Goal: Task Accomplishment & Management: Manage account settings

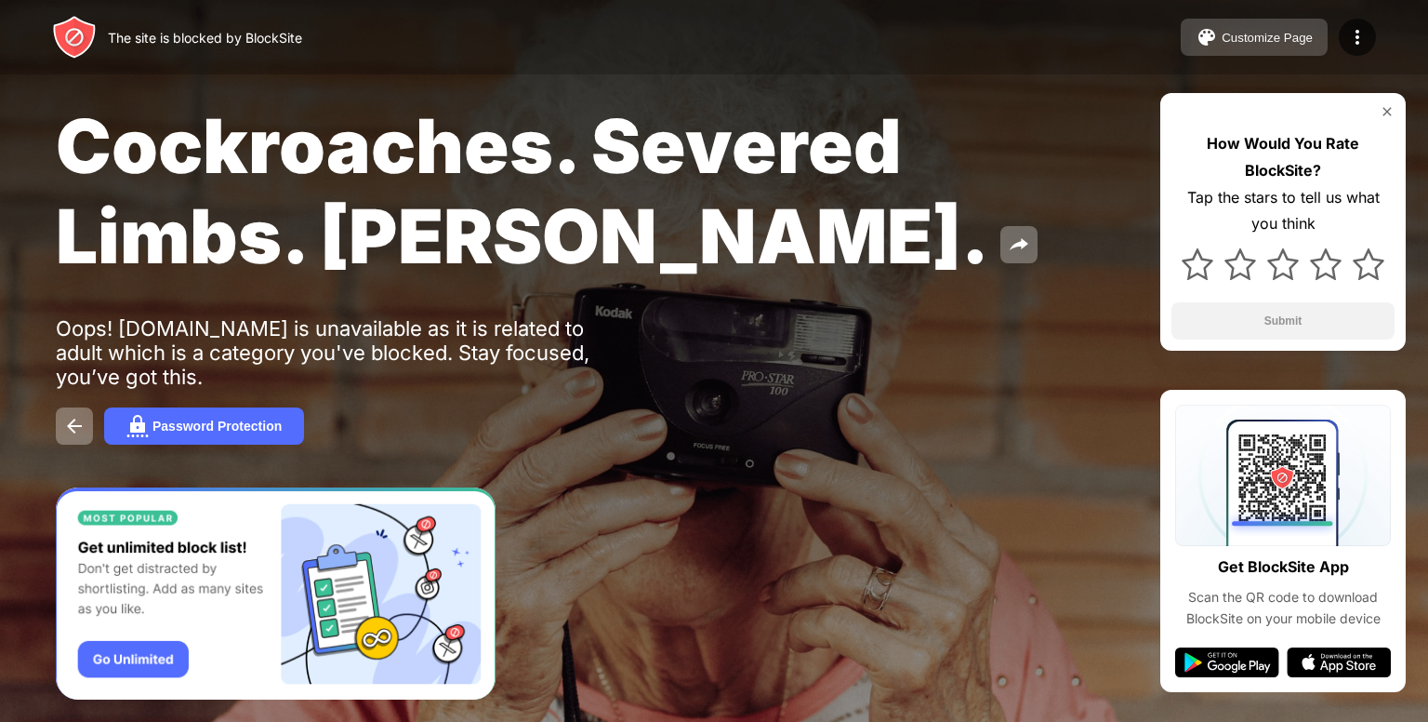
click at [1309, 37] on div "Customize Page" at bounding box center [1267, 38] width 91 height 14
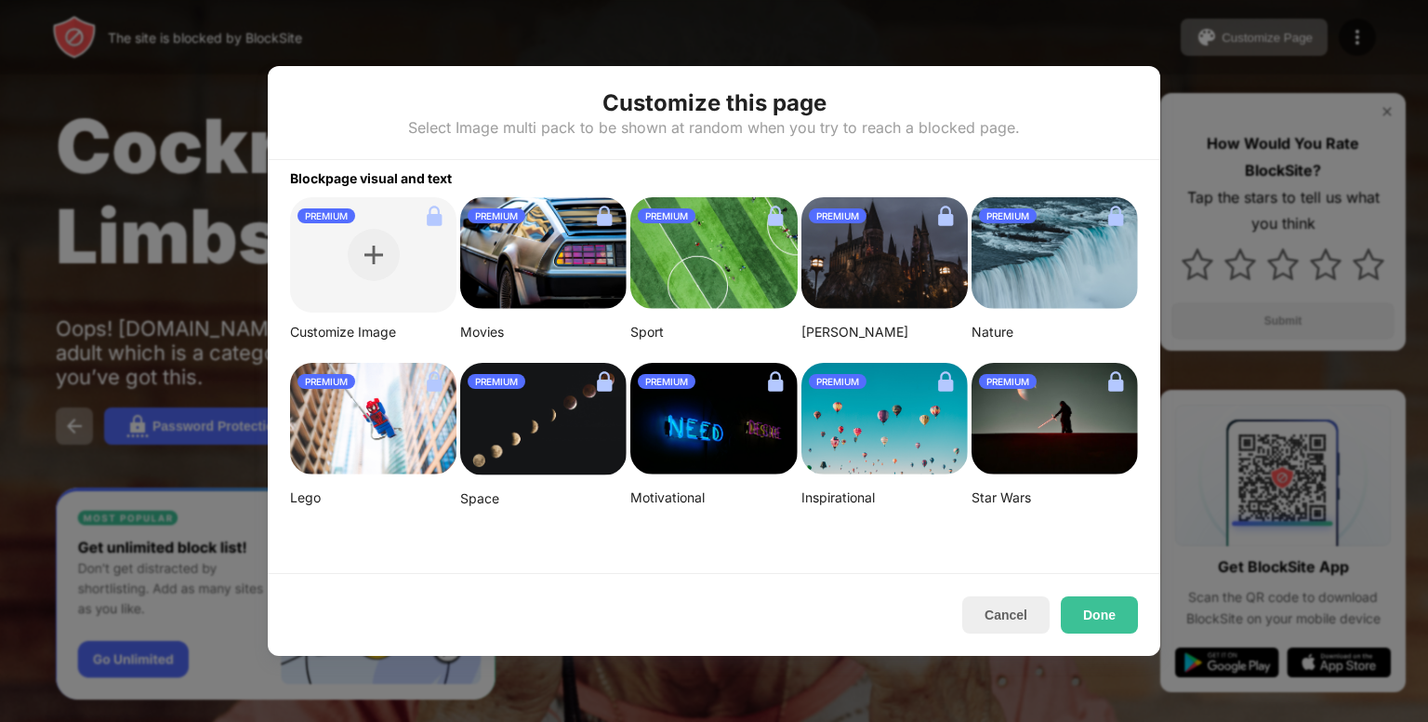
click at [1252, 53] on div at bounding box center [714, 361] width 1428 height 722
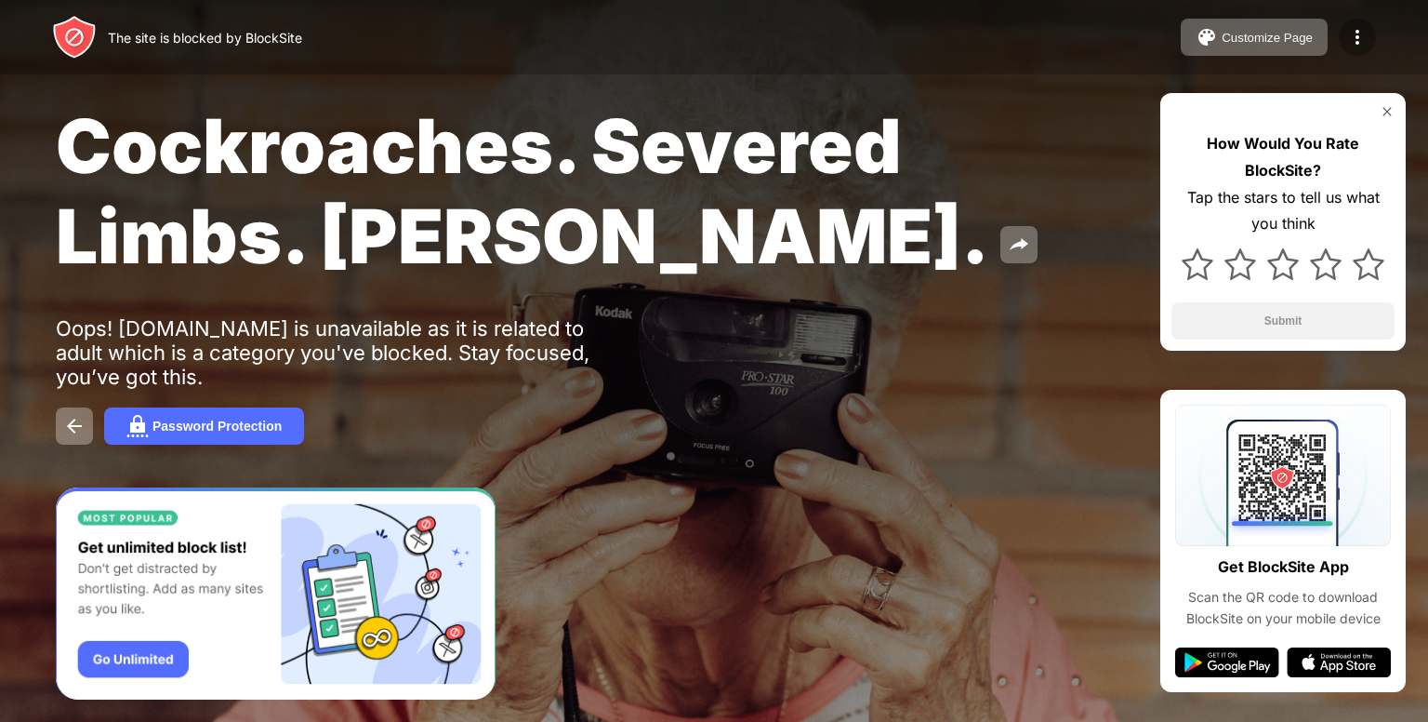
click at [1362, 31] on img at bounding box center [1358, 37] width 22 height 22
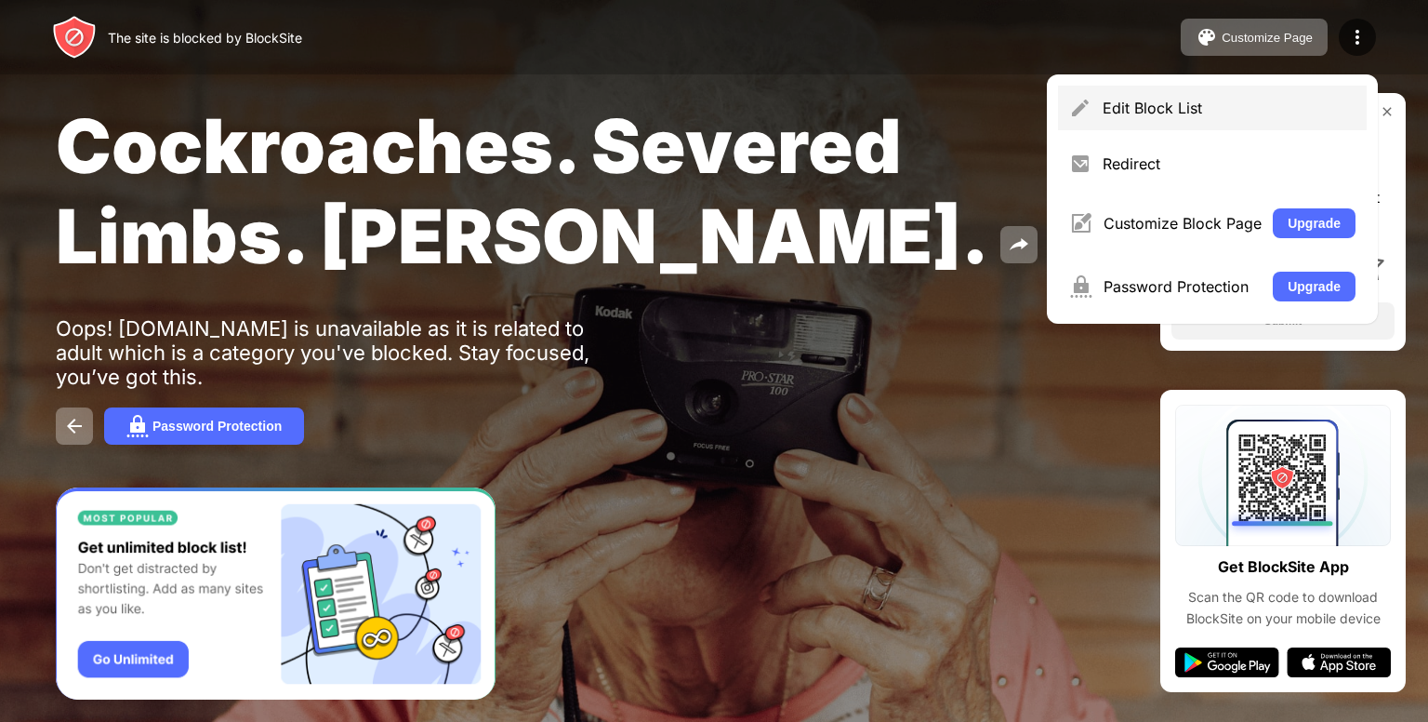
click at [1190, 115] on div "Edit Block List" at bounding box center [1229, 108] width 253 height 19
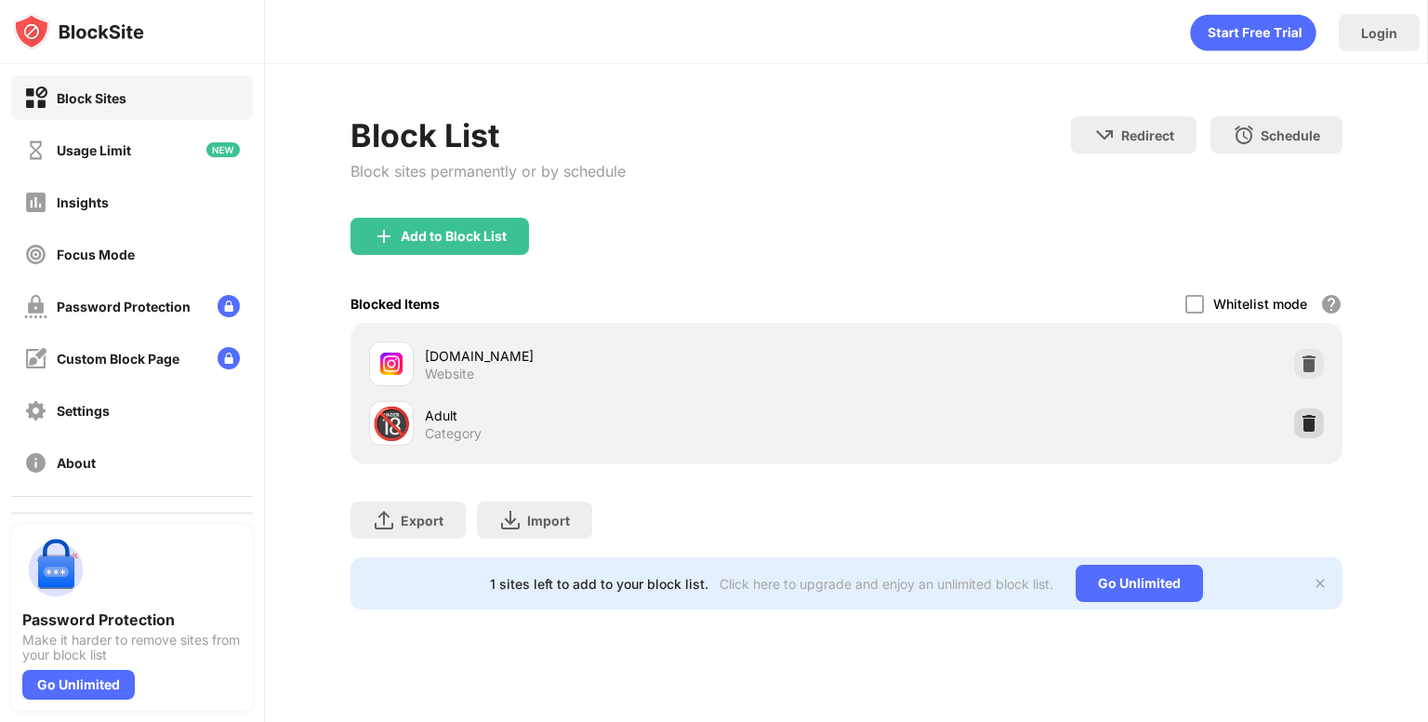
click at [1317, 424] on img at bounding box center [1309, 423] width 19 height 19
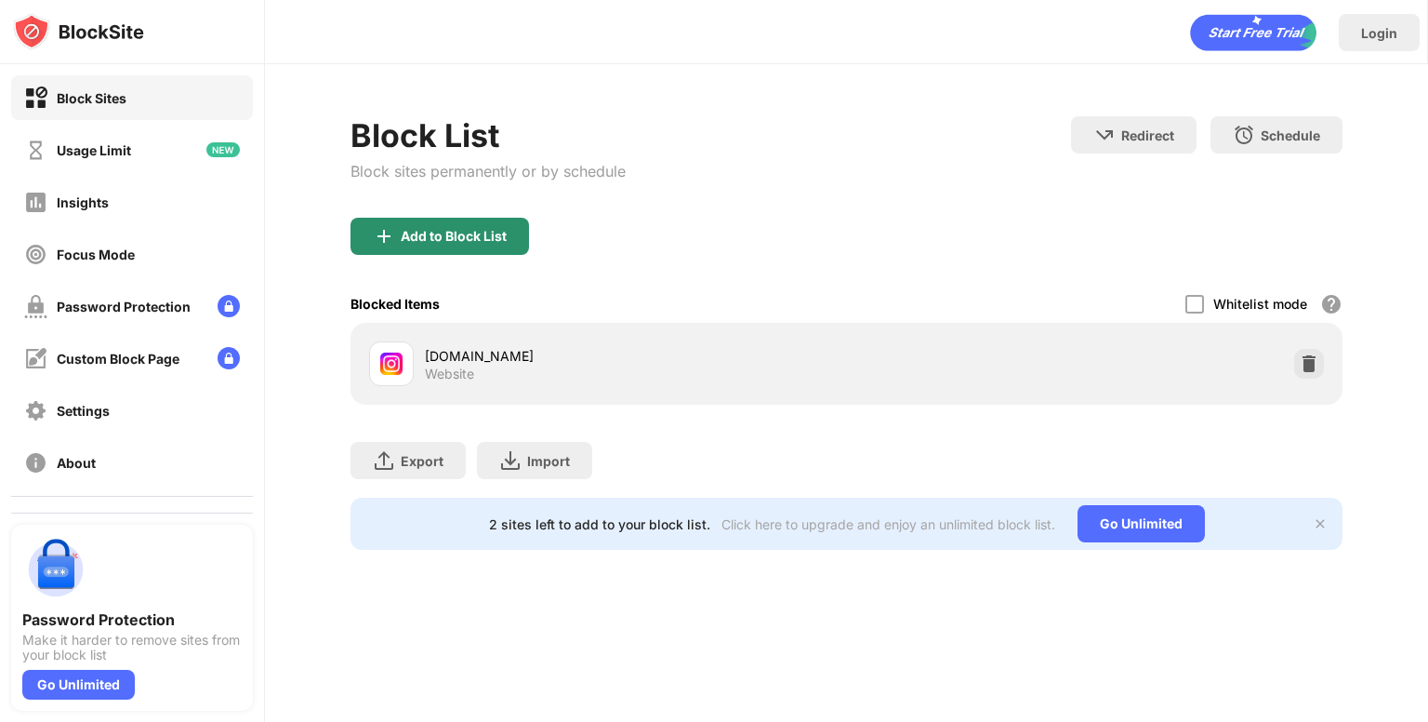
click at [472, 229] on div "Add to Block List" at bounding box center [454, 236] width 106 height 15
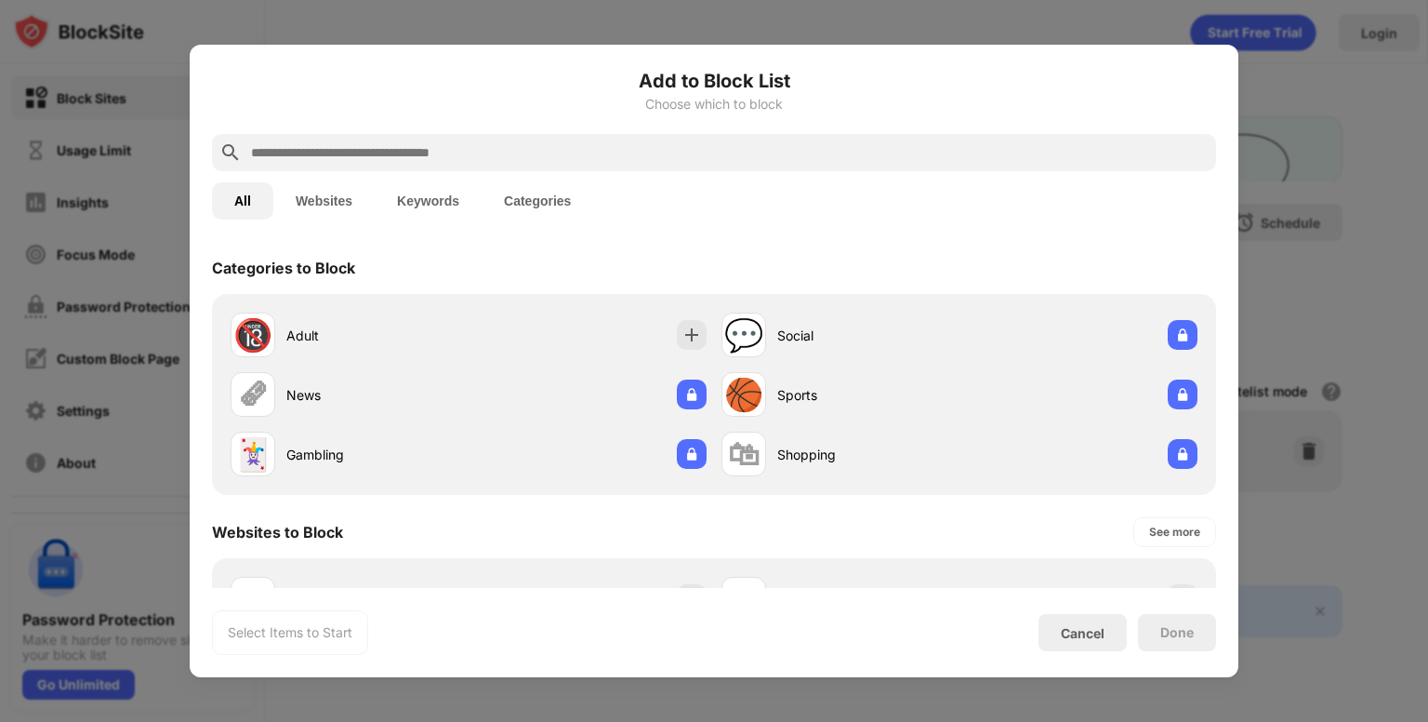
click at [473, 301] on div "🔞 Adult 💬 Social 🗞 News 🏀 Sports 🃏 Gambling 🛍 Shopping" at bounding box center [714, 394] width 1004 height 201
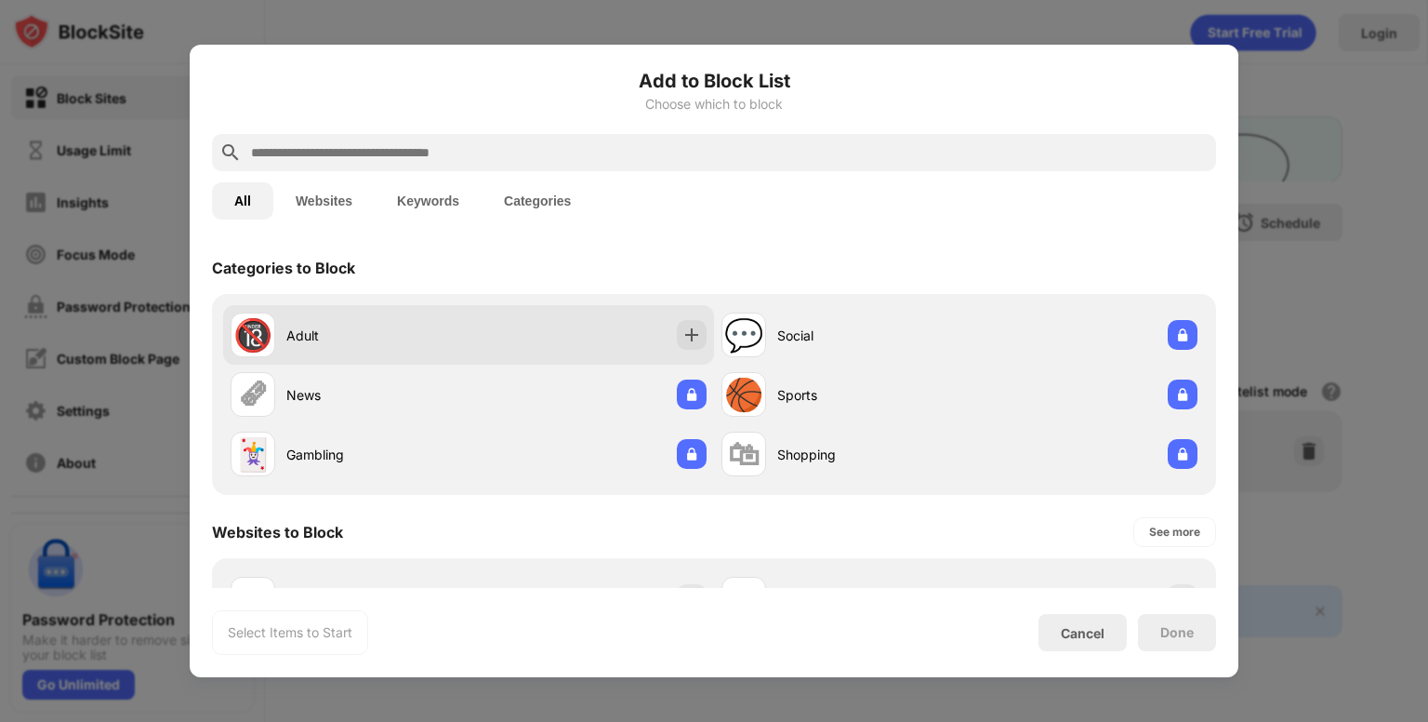
click at [469, 314] on div "🔞 Adult" at bounding box center [468, 335] width 491 height 60
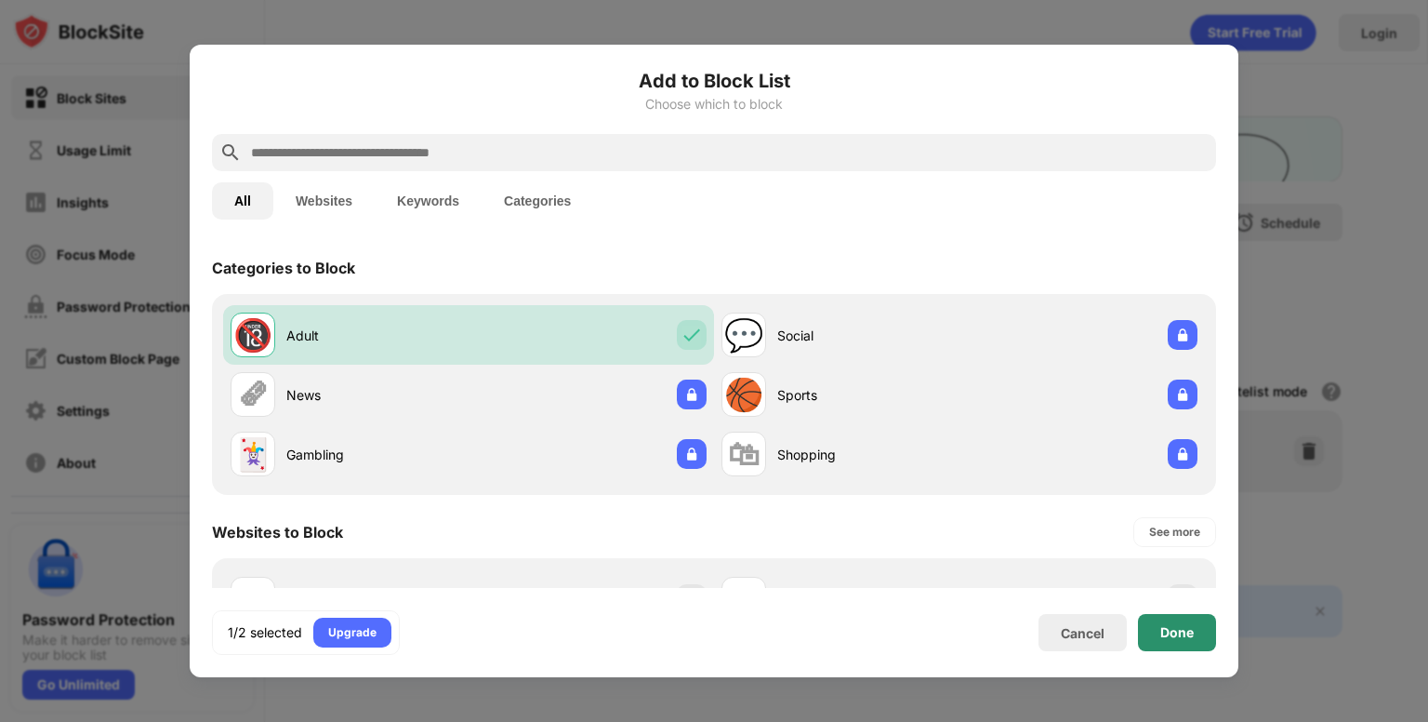
click at [1179, 616] on div "Done" at bounding box center [1177, 632] width 78 height 37
